Goal: Obtain resource: Download file/media

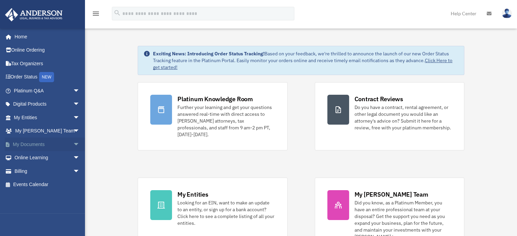
click at [56, 143] on link "My Documents arrow_drop_down" at bounding box center [47, 145] width 85 height 14
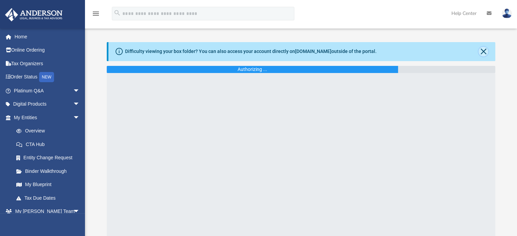
click at [485, 49] on button "Close" at bounding box center [483, 52] width 10 height 10
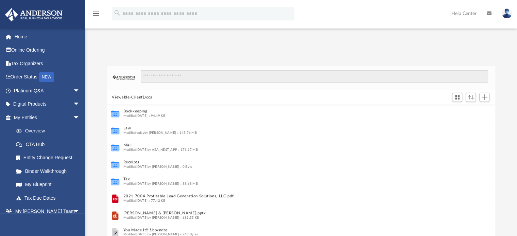
scroll to position [5, 5]
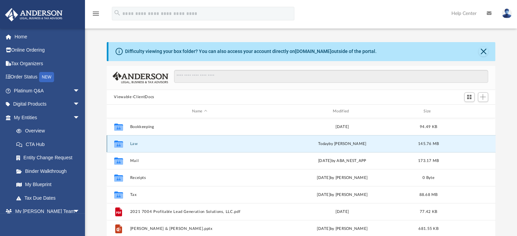
click at [136, 143] on button "Law" at bounding box center [199, 144] width 139 height 4
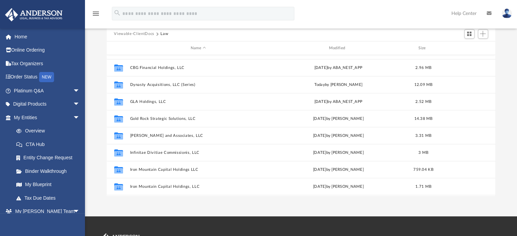
scroll to position [110, 0]
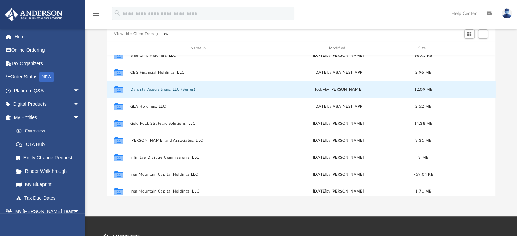
click at [161, 90] on button "Dynasty Acquisitions, LLC (Series)" at bounding box center [198, 89] width 137 height 4
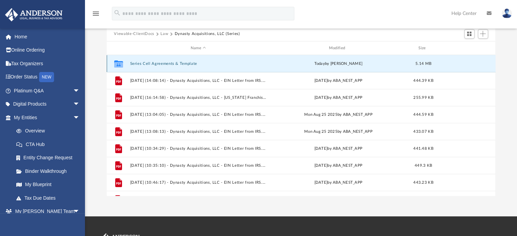
click at [168, 65] on button "Series Cell Agreements & Template" at bounding box center [198, 63] width 137 height 4
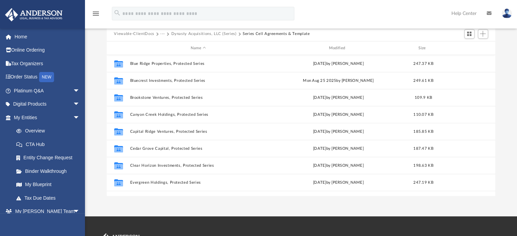
click at [222, 206] on div "App [PERSON_NAME][EMAIL_ADDRESS][DOMAIN_NAME] Sign Out [PERSON_NAME][EMAIL_ADDR…" at bounding box center [258, 77] width 517 height 280
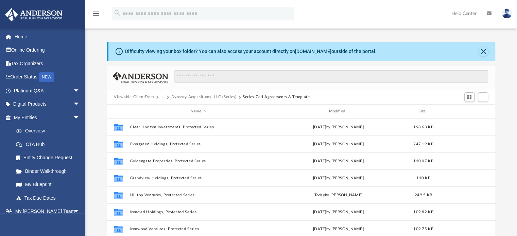
scroll to position [102, 0]
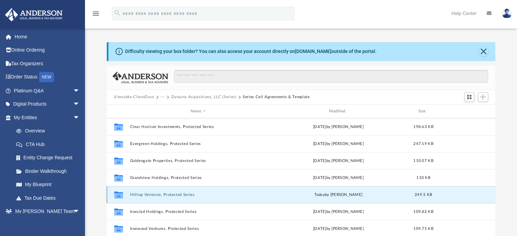
click at [174, 194] on button "Hilltop Ventures, Protected Series" at bounding box center [198, 195] width 137 height 4
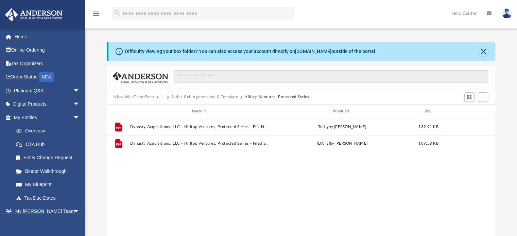
scroll to position [0, 0]
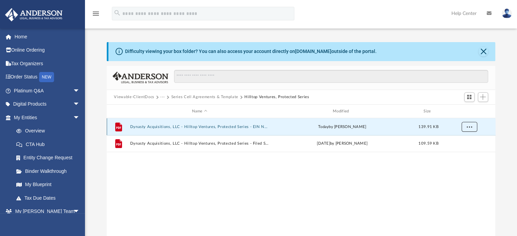
click at [467, 127] on span "More options" at bounding box center [468, 127] width 5 height 4
click at [459, 152] on li "Download" at bounding box center [463, 151] width 20 height 7
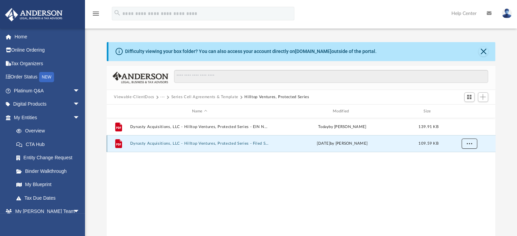
click at [471, 139] on button "More options" at bounding box center [469, 144] width 16 height 10
click at [455, 168] on li "Download" at bounding box center [463, 167] width 20 height 7
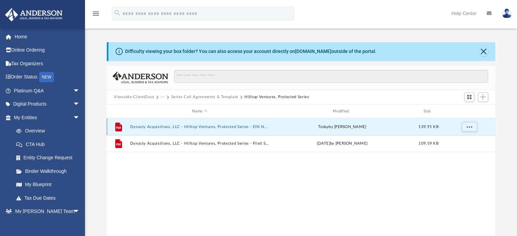
click at [248, 126] on button "Dynasty Acquisitions, LLC - Hilltop Ventures, Protected Series - EIN Notice.pdf" at bounding box center [199, 127] width 139 height 4
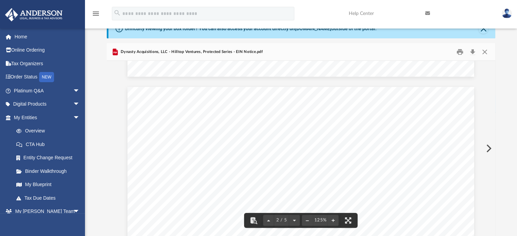
scroll to position [438, 0]
drag, startPoint x: 305, startPoint y: 126, endPoint x: 273, endPoint y: 126, distance: 31.9
click at [279, 130] on span "[US_EMPLOYER_IDENTIFICATION_NUMBER]" at bounding box center [341, 127] width 130 height 7
